Goal: Information Seeking & Learning: Learn about a topic

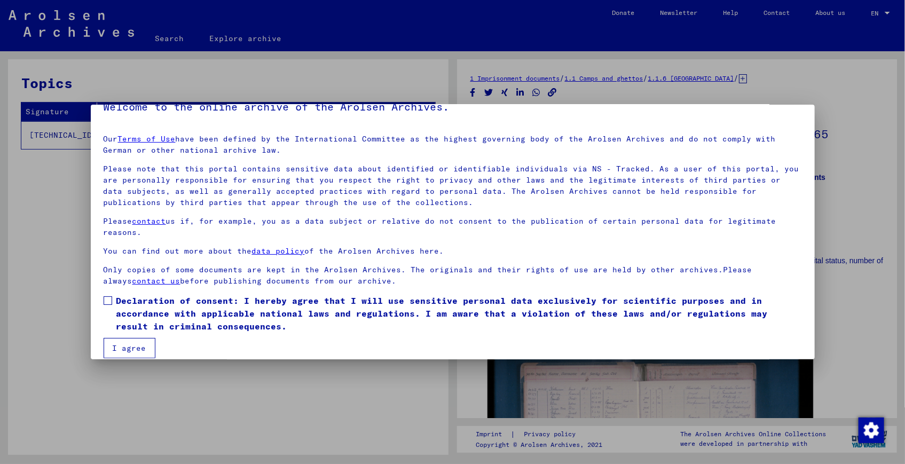
scroll to position [30, 0]
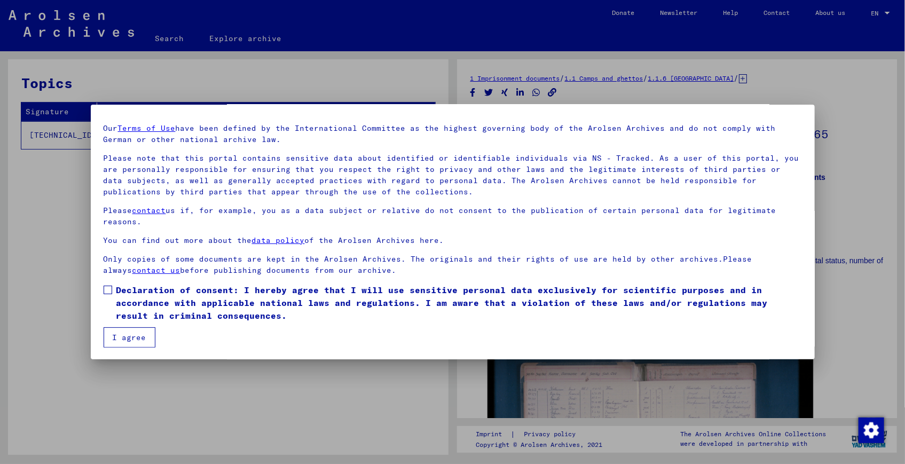
click at [137, 330] on button "I agree" at bounding box center [130, 337] width 52 height 20
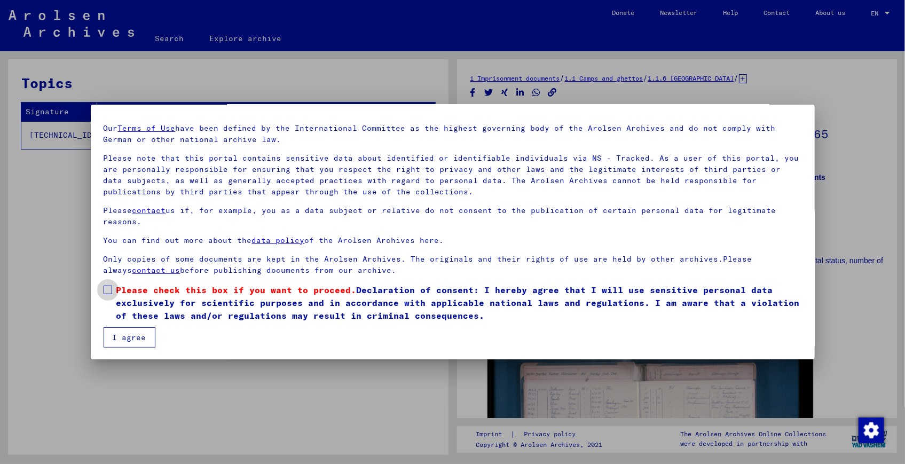
click at [107, 289] on span at bounding box center [108, 289] width 9 height 9
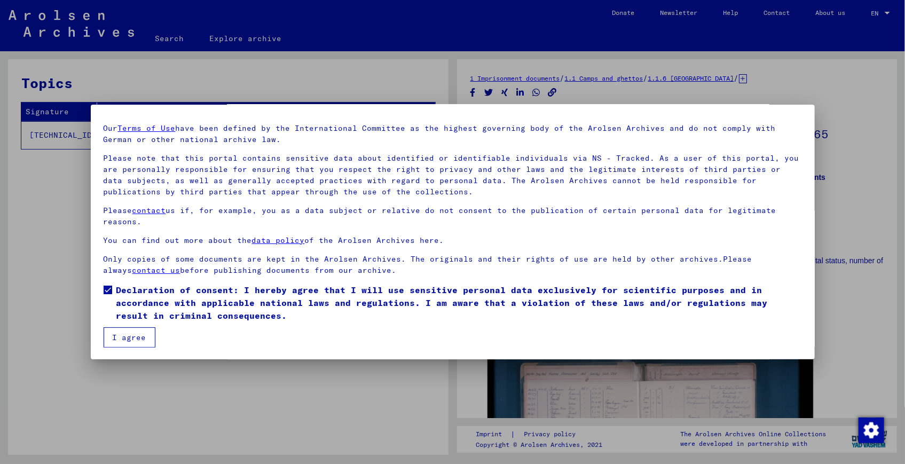
click at [139, 340] on button "I agree" at bounding box center [130, 337] width 52 height 20
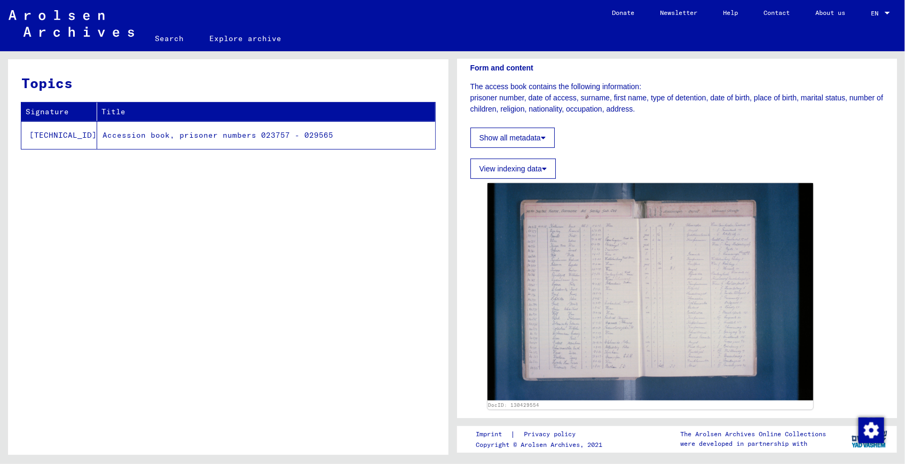
scroll to position [145, 0]
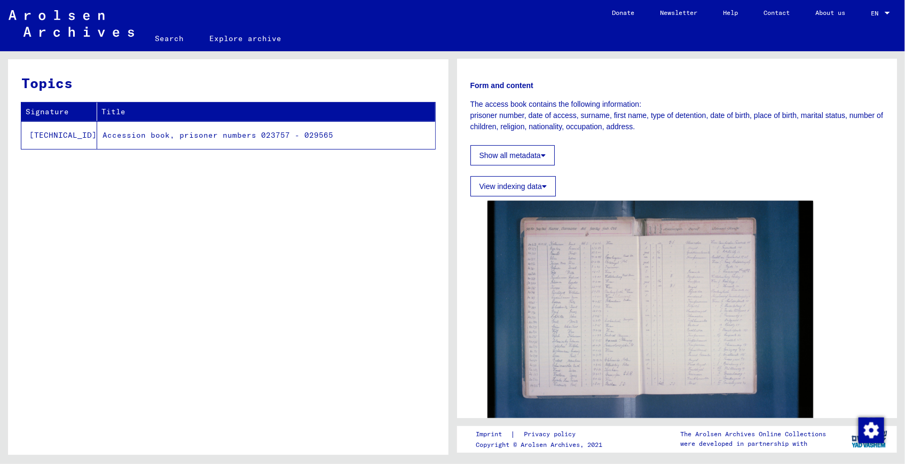
click at [511, 186] on font "View indexing data" at bounding box center [510, 186] width 62 height 9
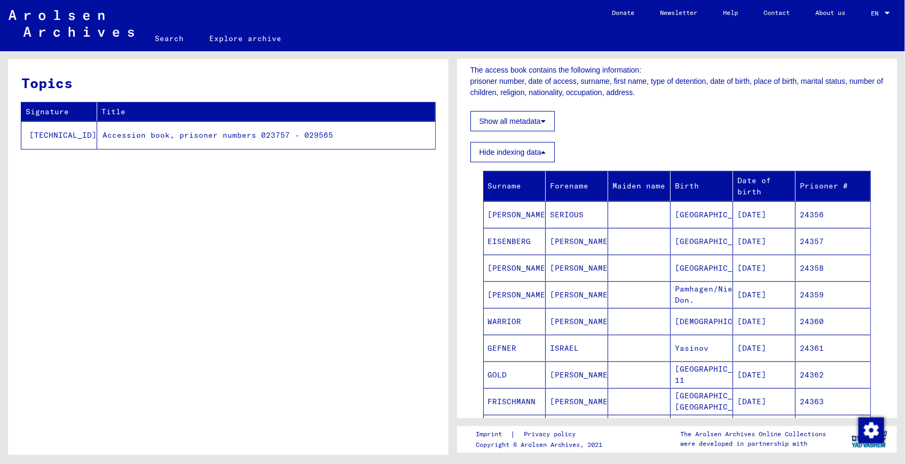
scroll to position [242, 0]
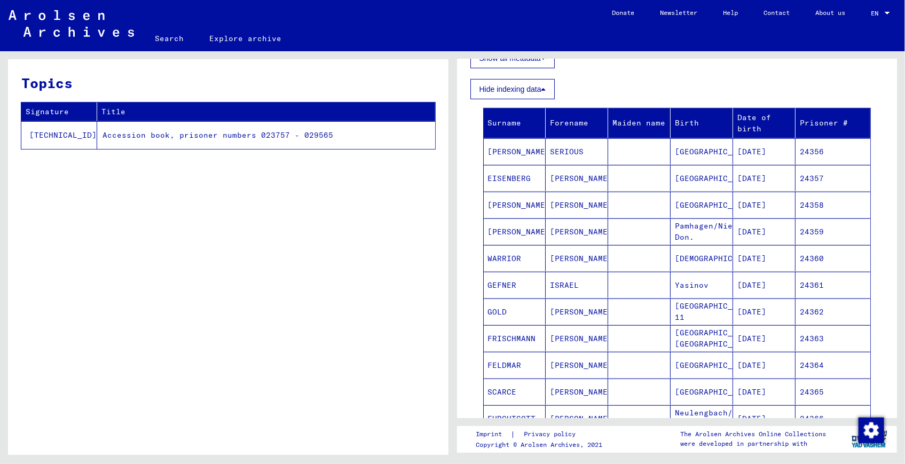
click at [504, 179] on mat-cell "EISENBERG" at bounding box center [514, 178] width 62 height 26
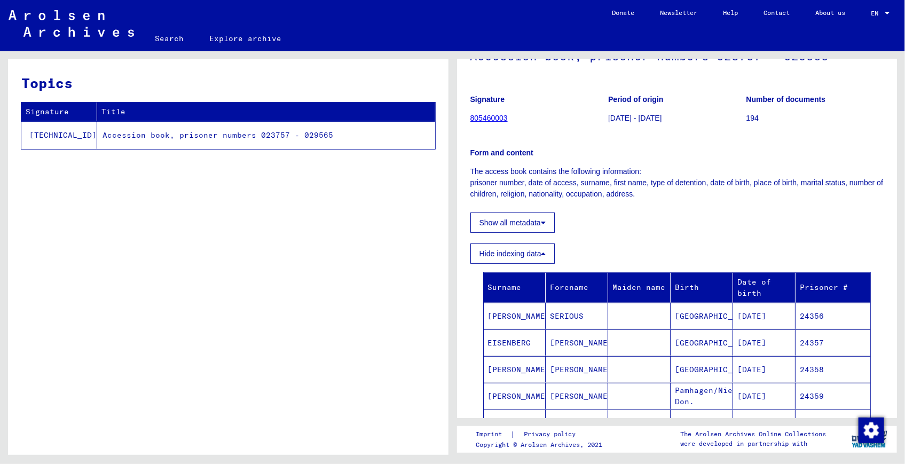
scroll to position [97, 0]
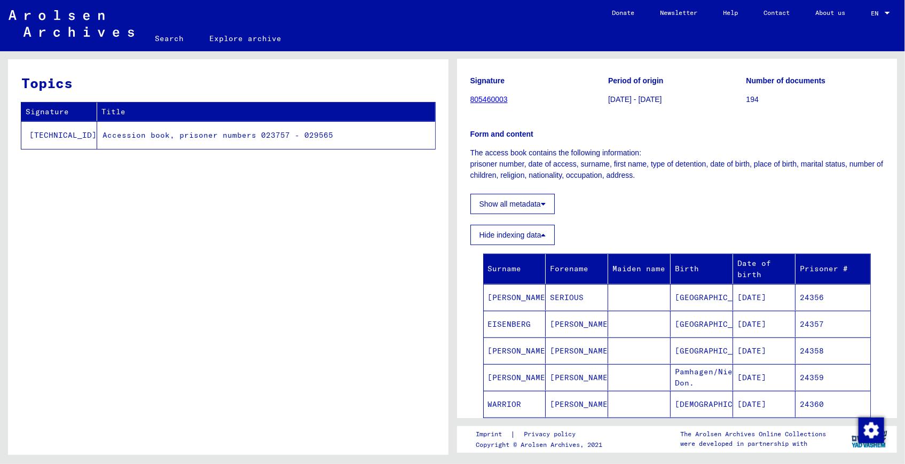
click at [168, 136] on td "Accession book, prisoner numbers 023757 - 029565" at bounding box center [266, 135] width 338 height 28
click at [565, 321] on mat-cell "[PERSON_NAME]" at bounding box center [576, 324] width 62 height 26
click at [504, 324] on mat-cell "EISENBERG" at bounding box center [514, 324] width 62 height 26
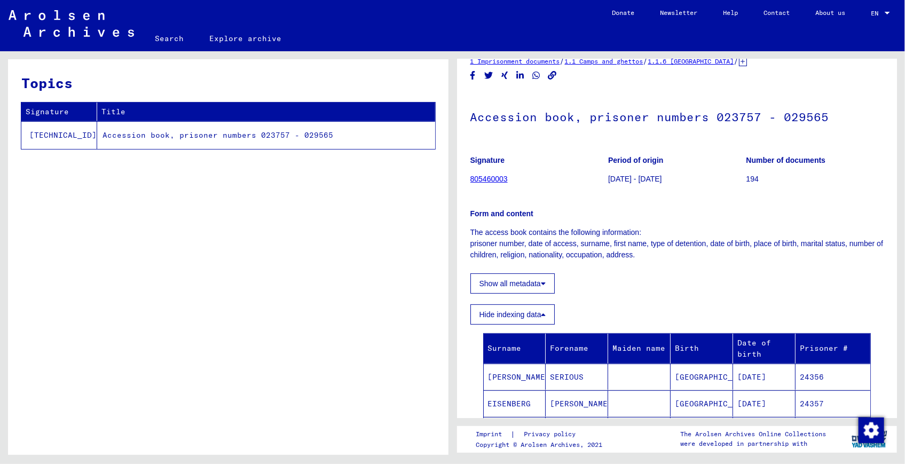
scroll to position [0, 0]
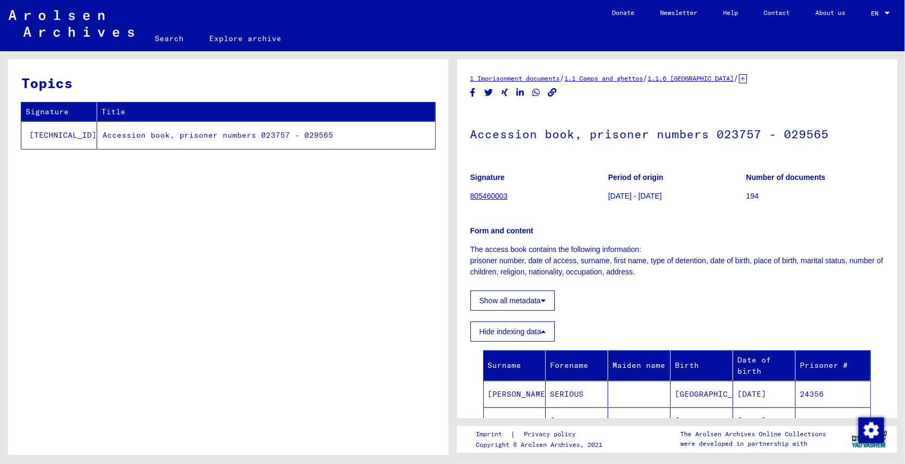
click at [489, 198] on link "805460003" at bounding box center [488, 196] width 37 height 9
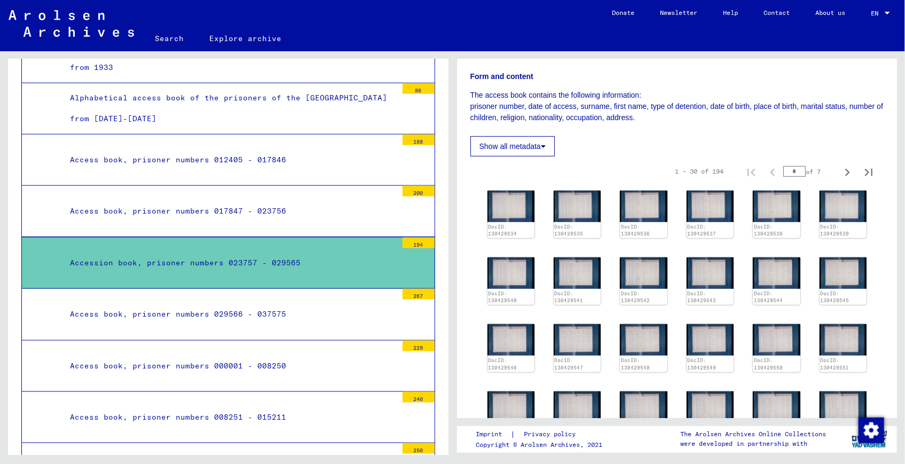
scroll to position [97, 0]
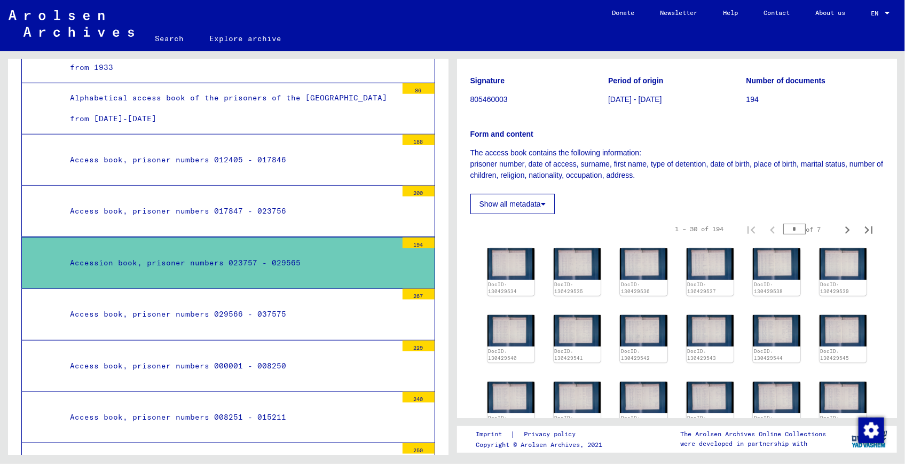
click at [493, 200] on font "Show all metadata" at bounding box center [509, 204] width 61 height 9
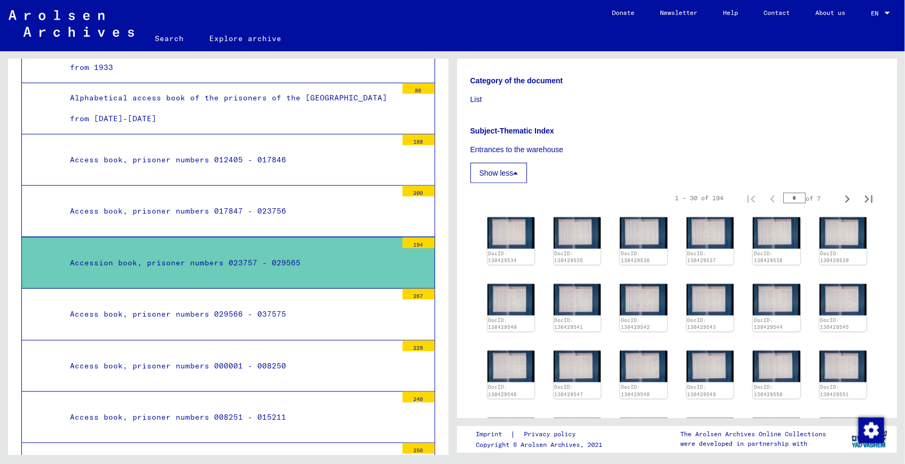
scroll to position [437, 0]
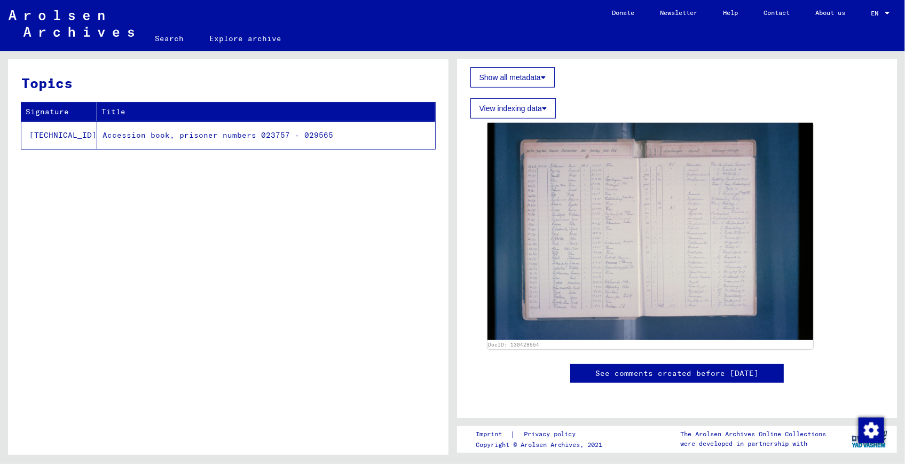
scroll to position [242, 0]
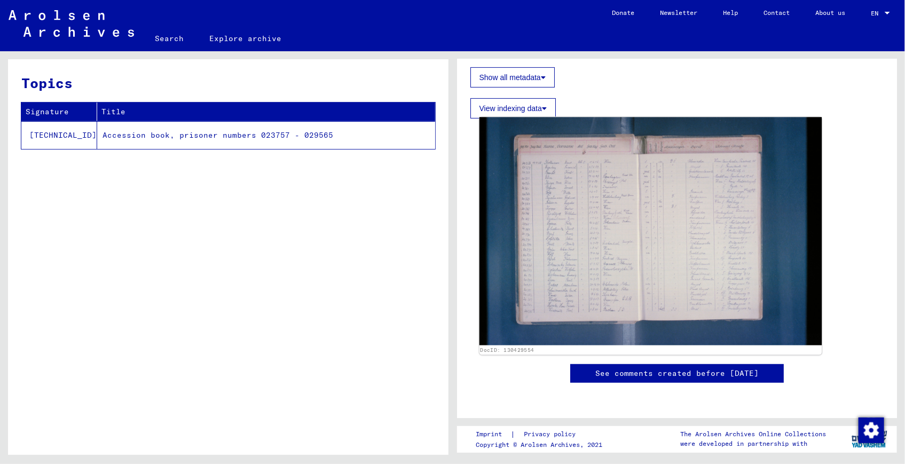
click at [585, 233] on img at bounding box center [650, 231] width 342 height 228
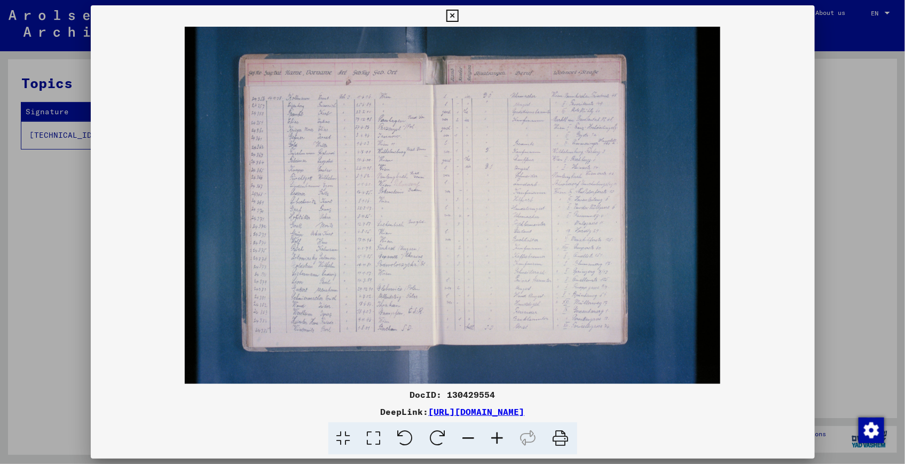
click at [335, 210] on img at bounding box center [453, 205] width 724 height 357
click at [497, 437] on icon at bounding box center [497, 438] width 29 height 33
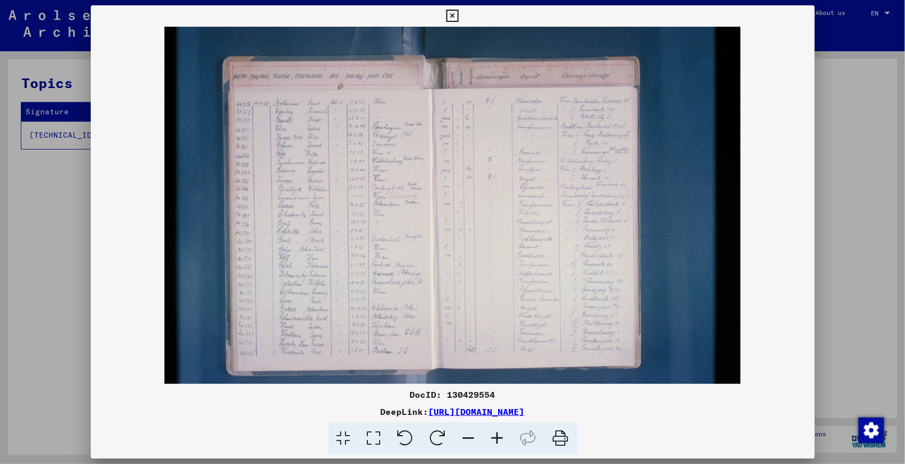
click at [497, 437] on icon at bounding box center [497, 438] width 29 height 33
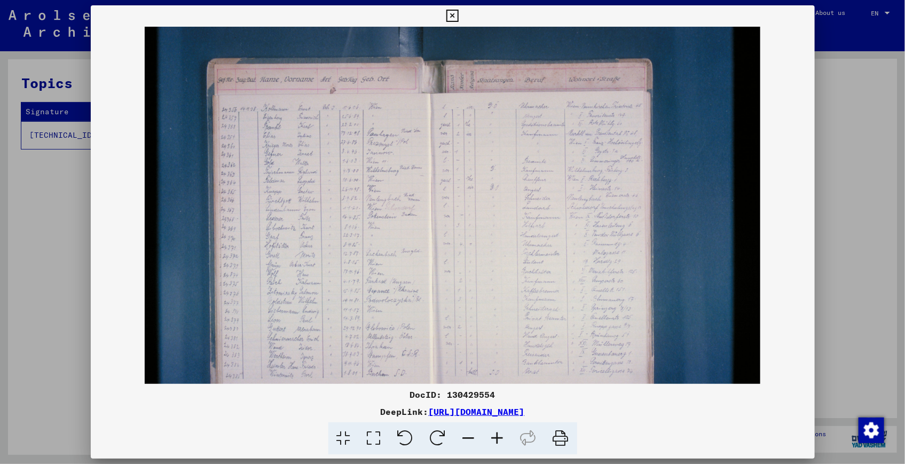
click at [497, 437] on icon at bounding box center [497, 438] width 29 height 33
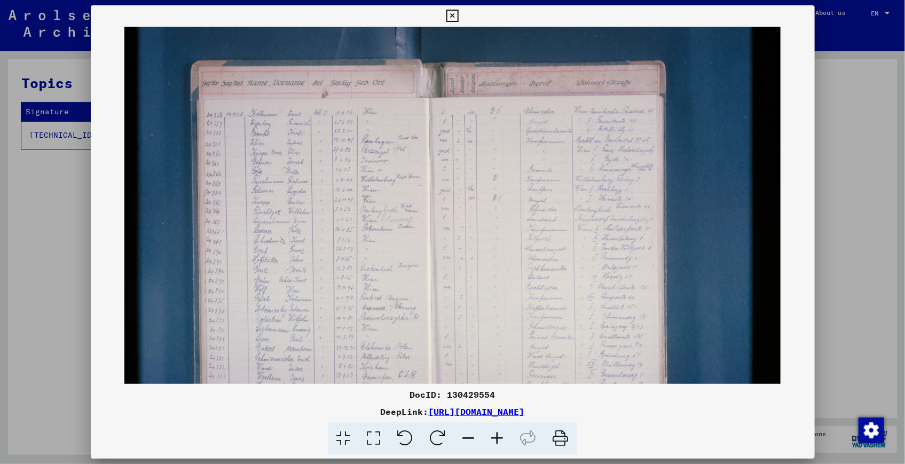
click at [497, 437] on icon at bounding box center [497, 438] width 29 height 33
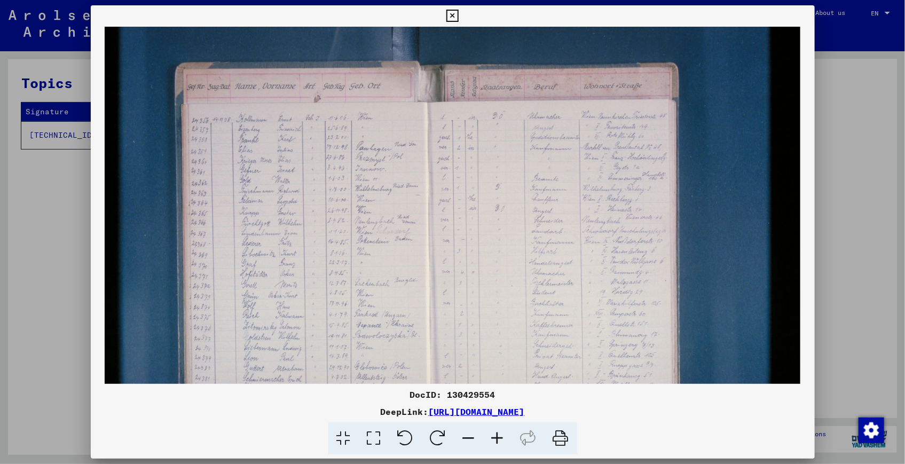
click at [497, 437] on icon at bounding box center [497, 438] width 29 height 33
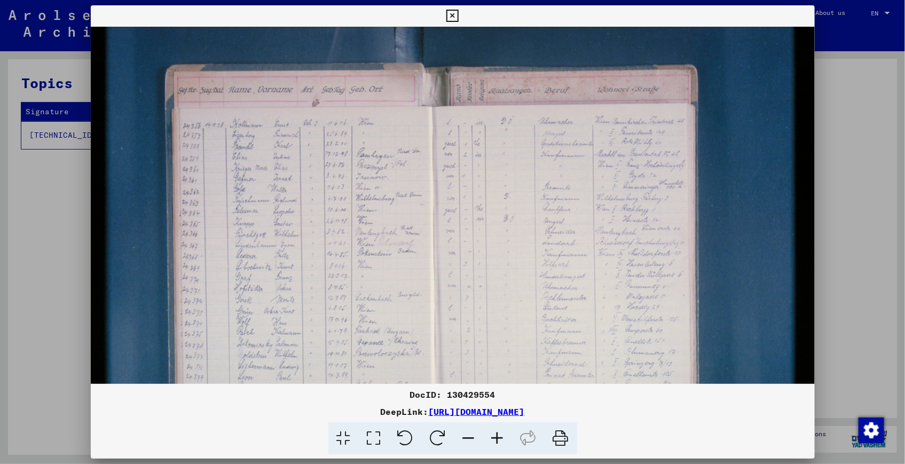
click at [497, 437] on icon at bounding box center [497, 438] width 29 height 33
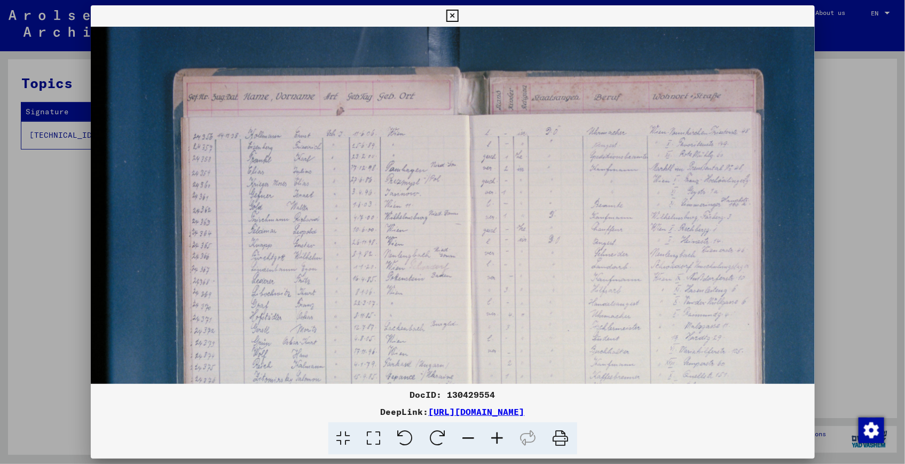
click at [497, 437] on icon at bounding box center [497, 438] width 29 height 33
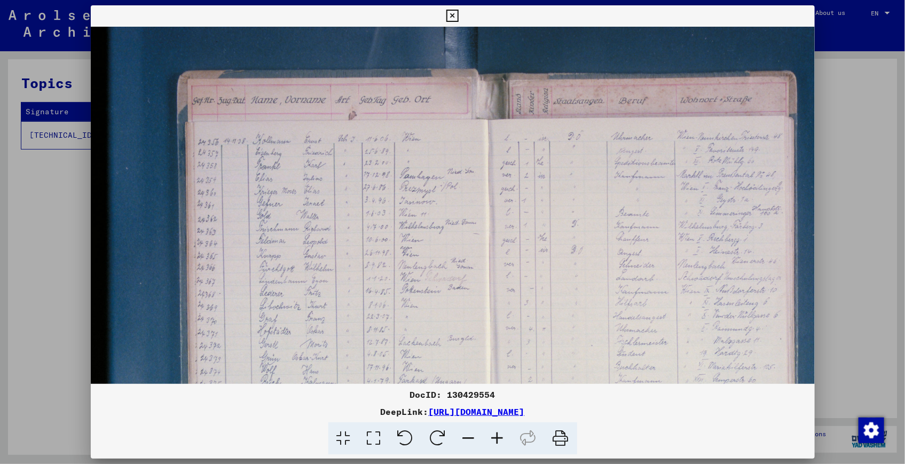
click at [497, 437] on icon at bounding box center [497, 438] width 29 height 33
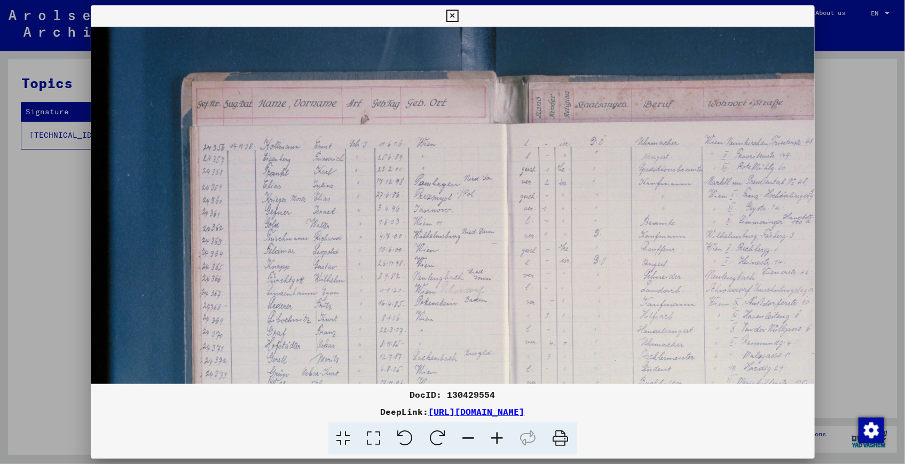
click at [497, 437] on icon at bounding box center [497, 438] width 29 height 33
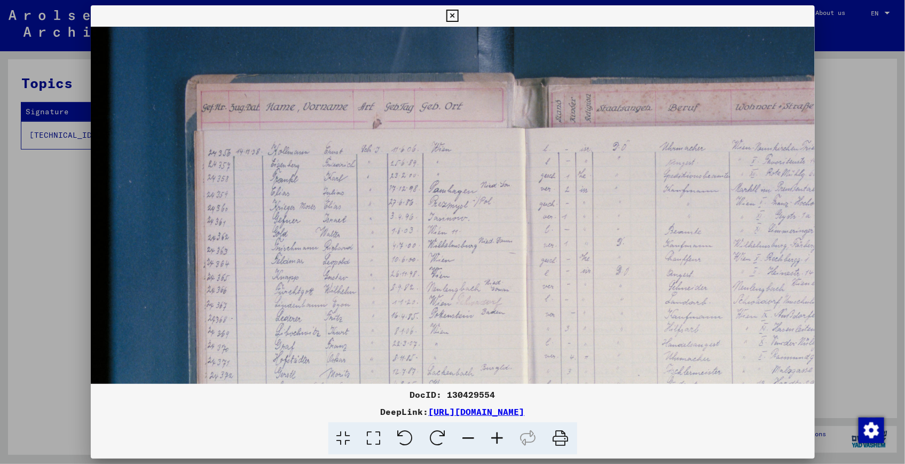
click at [497, 437] on icon at bounding box center [497, 438] width 29 height 33
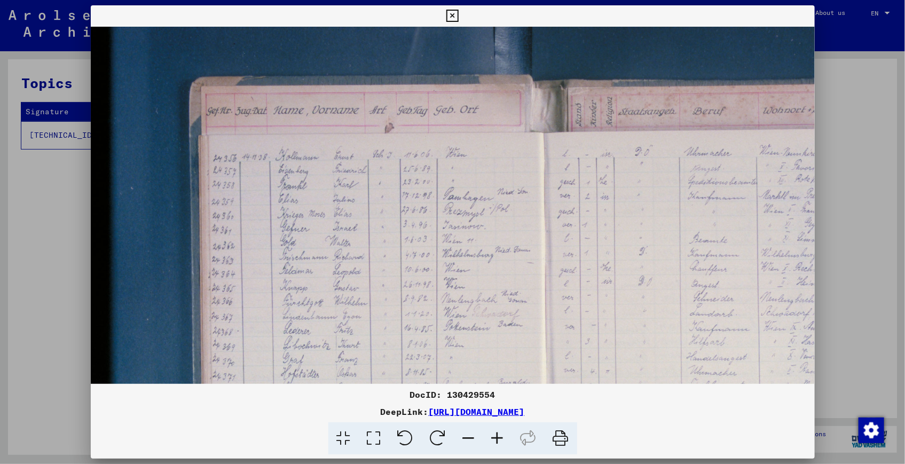
click at [497, 437] on icon at bounding box center [497, 438] width 29 height 33
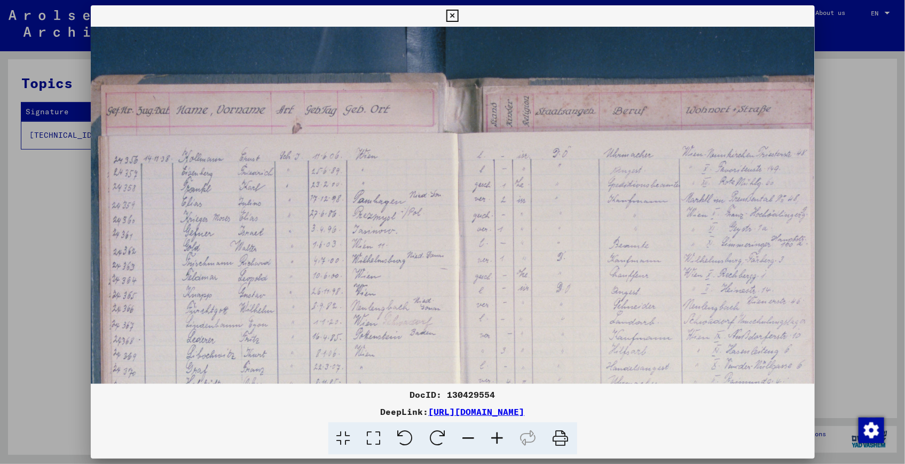
scroll to position [5, 96]
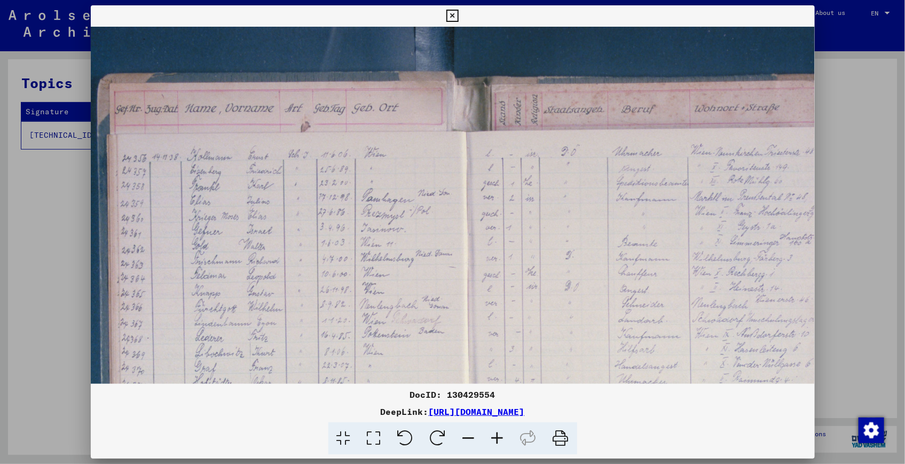
drag, startPoint x: 450, startPoint y: 323, endPoint x: 358, endPoint y: 336, distance: 93.8
click at [358, 336] on img at bounding box center [503, 359] width 1016 height 677
click at [464, 439] on icon at bounding box center [468, 438] width 29 height 33
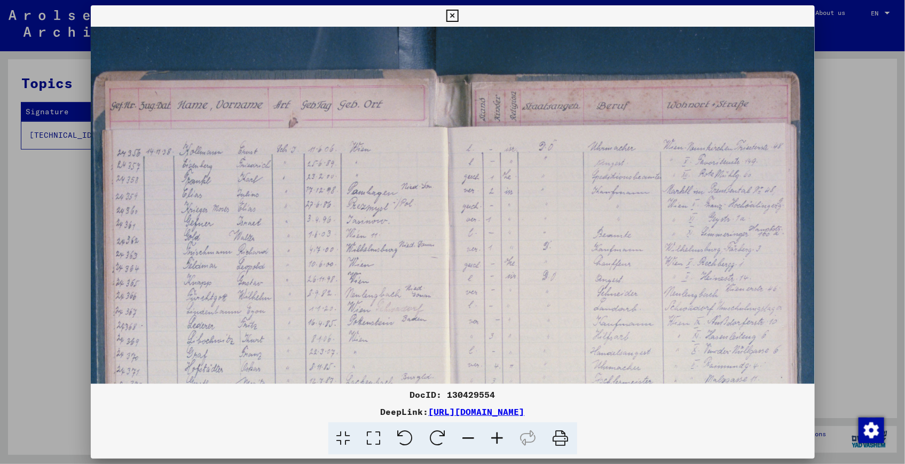
click at [464, 439] on icon at bounding box center [468, 438] width 29 height 33
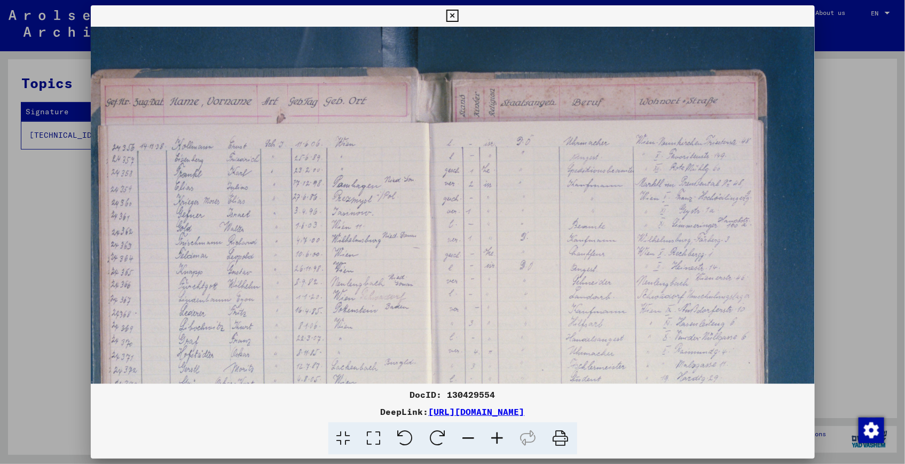
click at [464, 439] on icon at bounding box center [468, 438] width 29 height 33
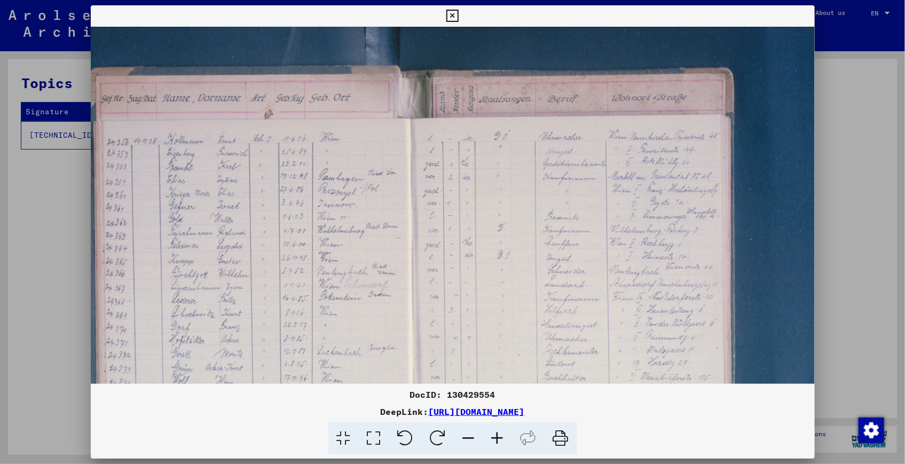
click at [464, 439] on icon at bounding box center [468, 438] width 29 height 33
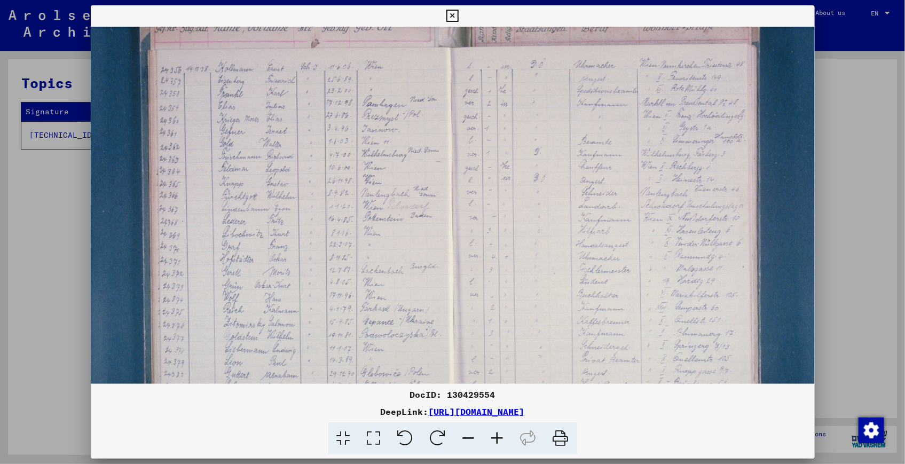
drag, startPoint x: 466, startPoint y: 306, endPoint x: 528, endPoint y: 240, distance: 90.6
click at [528, 240] on img at bounding box center [481, 240] width 856 height 570
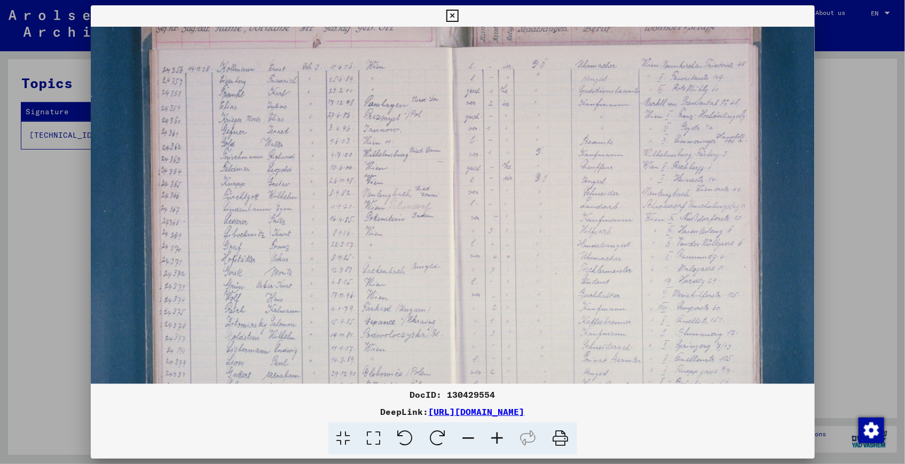
click at [463, 439] on icon at bounding box center [468, 438] width 29 height 33
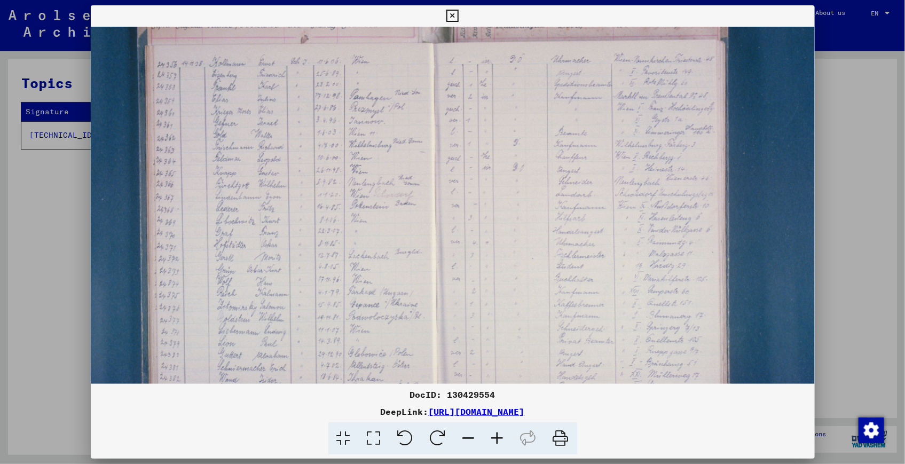
click at [463, 439] on icon at bounding box center [468, 438] width 29 height 33
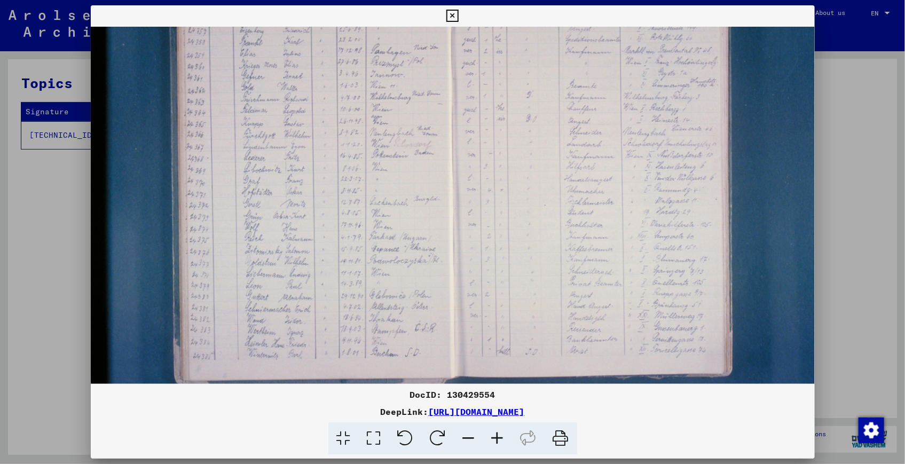
drag, startPoint x: 449, startPoint y: 308, endPoint x: 519, endPoint y: 270, distance: 79.8
click at [519, 270] on img at bounding box center [479, 174] width 776 height 517
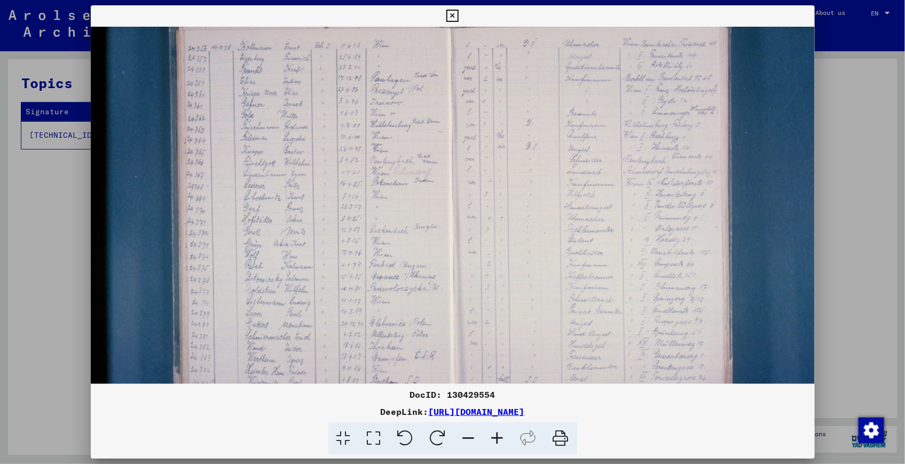
scroll to position [85, 0]
drag, startPoint x: 531, startPoint y: 287, endPoint x: 532, endPoint y: 304, distance: 16.6
click at [532, 304] on img at bounding box center [479, 200] width 776 height 517
click at [466, 437] on icon at bounding box center [468, 438] width 29 height 33
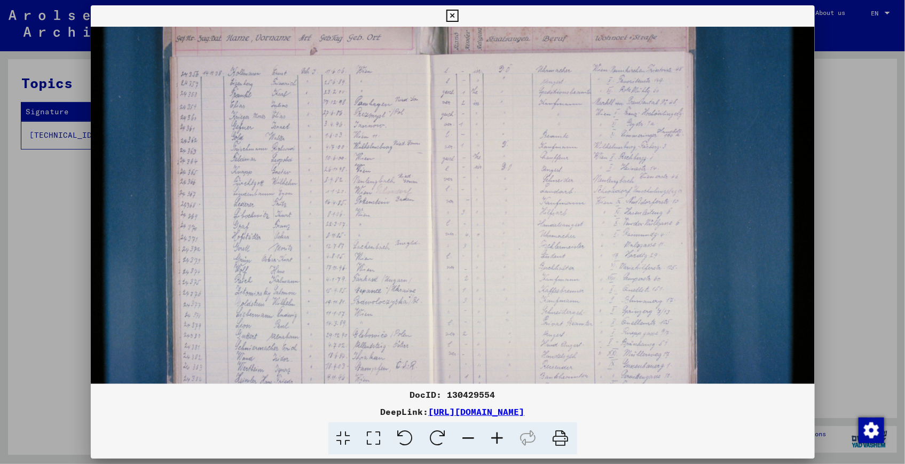
scroll to position [51, 1]
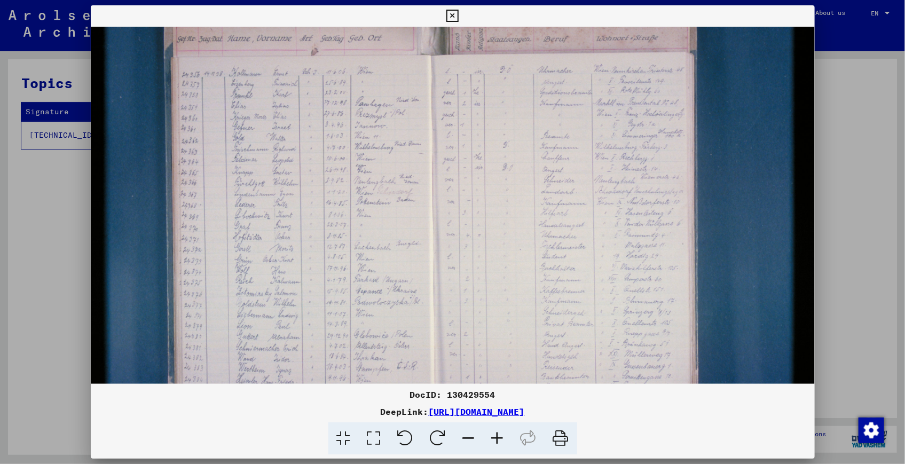
drag, startPoint x: 522, startPoint y: 288, endPoint x: 521, endPoint y: 323, distance: 35.2
click at [521, 323] on img at bounding box center [458, 220] width 736 height 490
click at [466, 438] on icon at bounding box center [468, 438] width 29 height 33
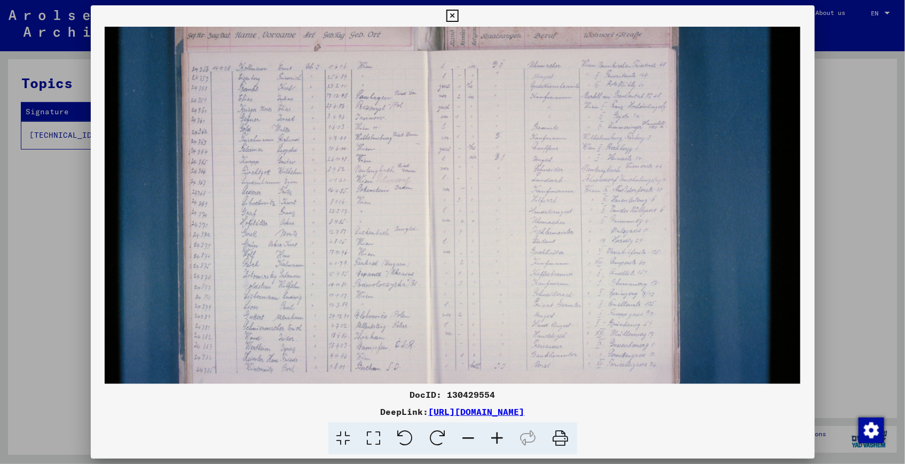
scroll to position [51, 0]
click at [466, 438] on icon at bounding box center [468, 438] width 29 height 33
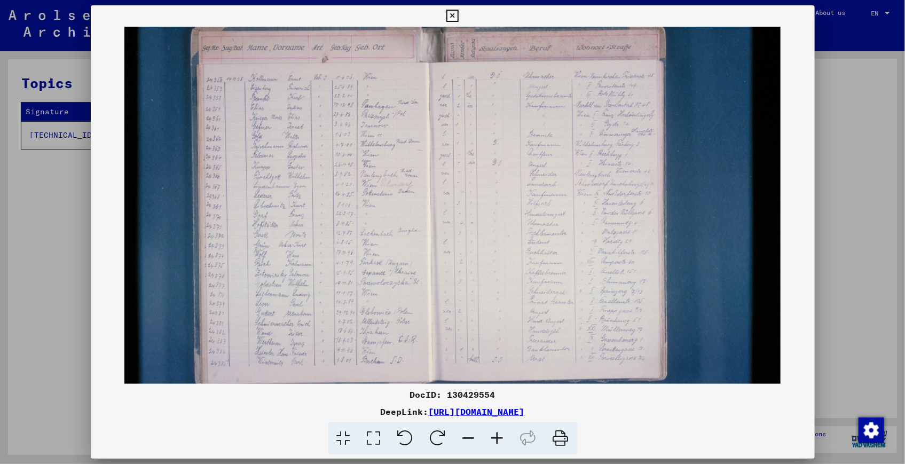
scroll to position [35, 0]
drag, startPoint x: 496, startPoint y: 272, endPoint x: 501, endPoint y: 284, distance: 13.4
click at [501, 284] on img at bounding box center [452, 210] width 656 height 437
click at [449, 13] on icon at bounding box center [452, 16] width 12 height 13
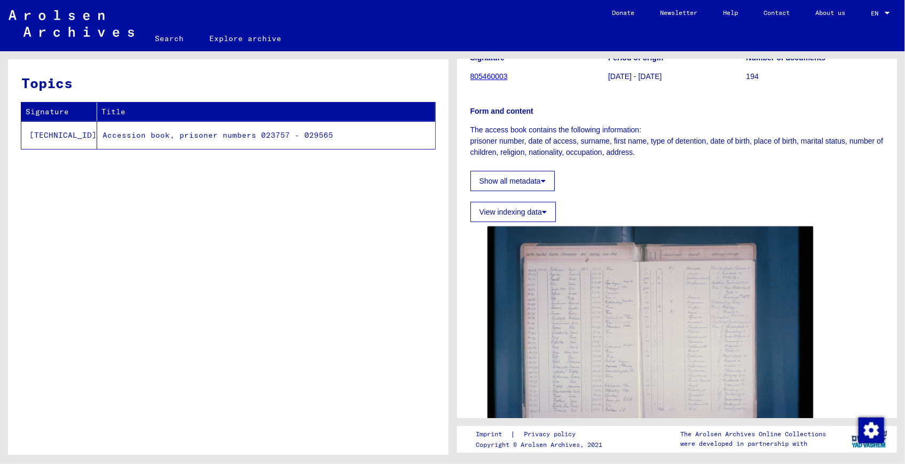
scroll to position [97, 0]
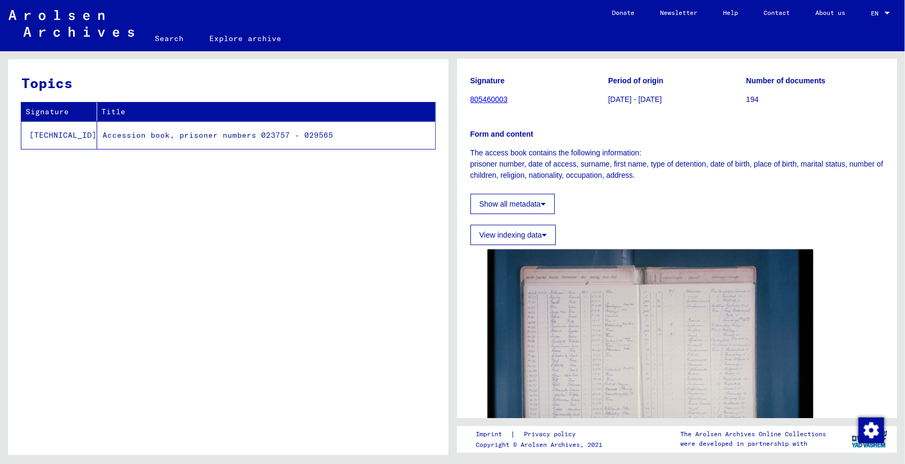
click at [548, 234] on button "View indexing data" at bounding box center [512, 235] width 85 height 20
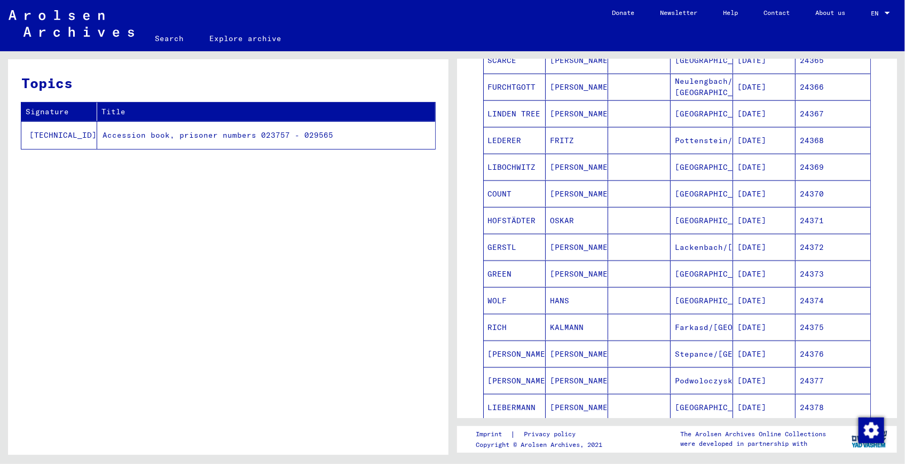
scroll to position [582, 0]
